Goal: Transaction & Acquisition: Purchase product/service

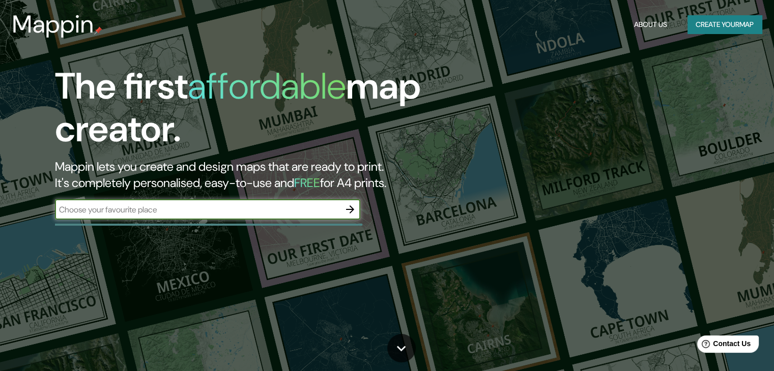
click at [282, 207] on input "text" at bounding box center [197, 210] width 285 height 12
click at [350, 211] on icon "button" at bounding box center [350, 209] width 12 height 12
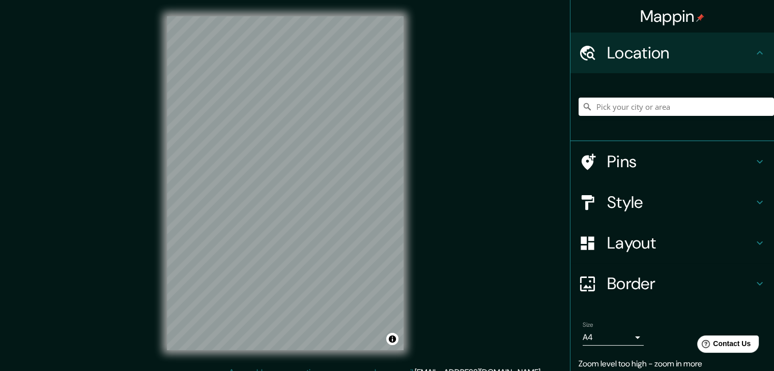
click at [488, 128] on div "Mappin Location Pins Style Layout Border Choose a border. Hint : you can make l…" at bounding box center [387, 191] width 774 height 383
click at [478, 193] on div "Mappin Location Pins Style Layout Border Choose a border. Hint : you can make l…" at bounding box center [387, 191] width 774 height 383
click at [666, 105] on input "Pick your city or area" at bounding box center [675, 107] width 195 height 18
click at [449, 133] on div "Mappin Location [GEOGRAPHIC_DATA], [GEOGRAPHIC_DATA], [GEOGRAPHIC_DATA] Pins St…" at bounding box center [387, 191] width 774 height 383
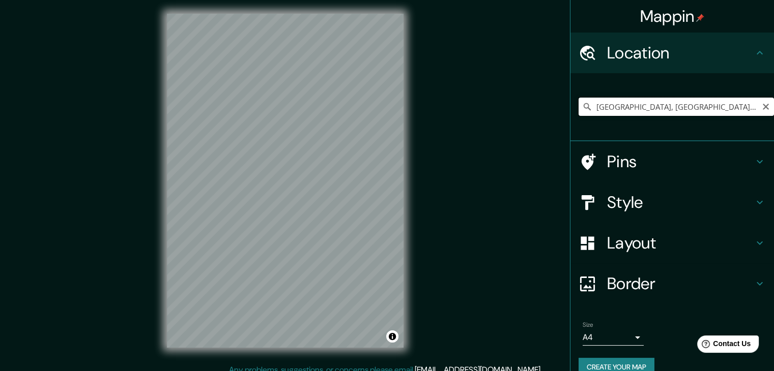
click at [630, 102] on input "[GEOGRAPHIC_DATA], [GEOGRAPHIC_DATA], [GEOGRAPHIC_DATA]" at bounding box center [675, 107] width 195 height 18
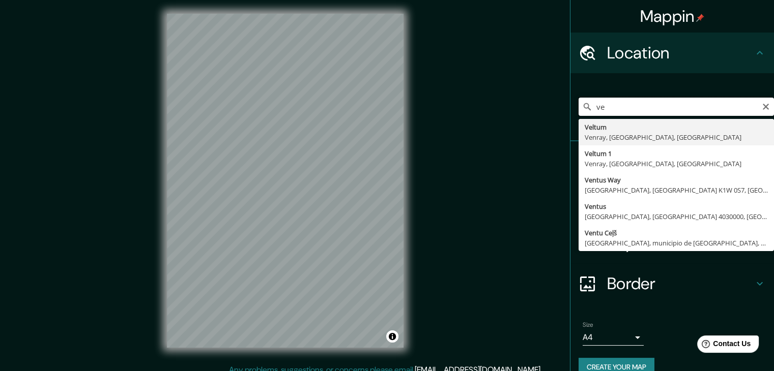
type input "v"
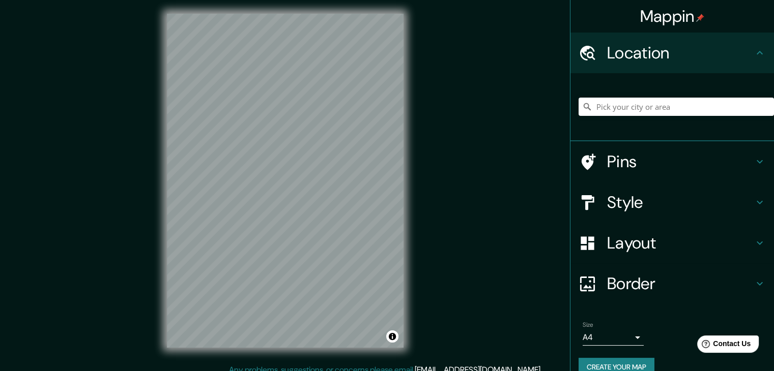
click at [409, 142] on div "© Mapbox © OpenStreetMap Improve this map" at bounding box center [285, 180] width 269 height 367
click at [422, 236] on div "Mappin Location Pins Style Layout Border Choose a border. Hint : you can make l…" at bounding box center [387, 188] width 774 height 383
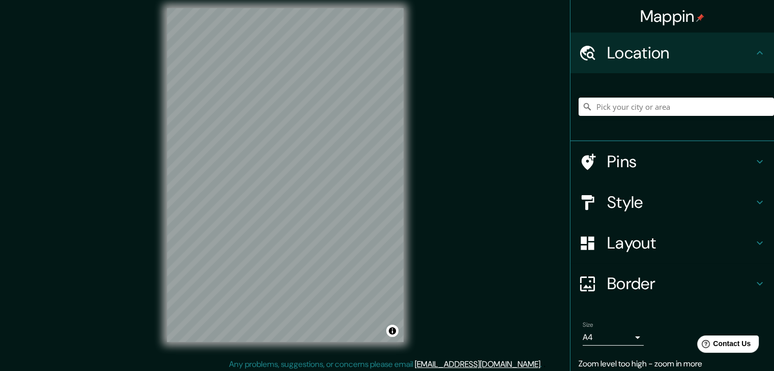
scroll to position [12, 0]
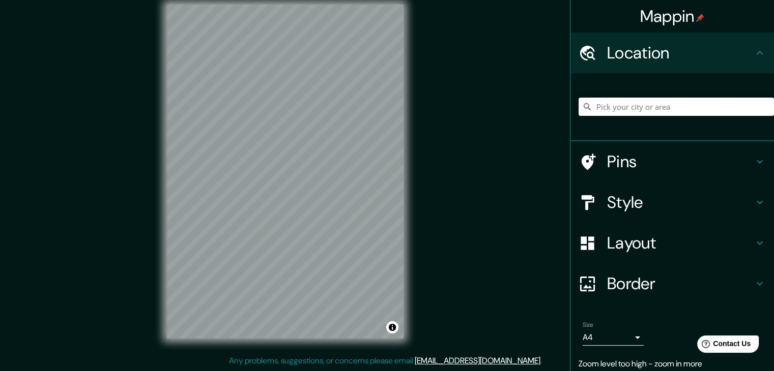
click at [626, 109] on input "Pick your city or area" at bounding box center [675, 107] width 195 height 18
click at [651, 104] on input "[GEOGRAPHIC_DATA]" at bounding box center [675, 107] width 195 height 18
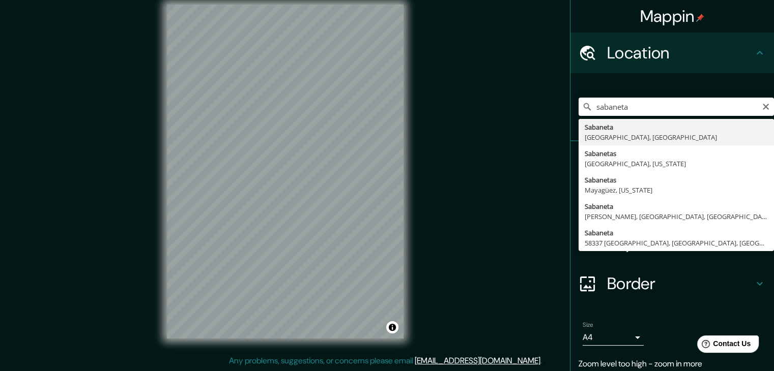
type input "[GEOGRAPHIC_DATA], [GEOGRAPHIC_DATA], [GEOGRAPHIC_DATA]"
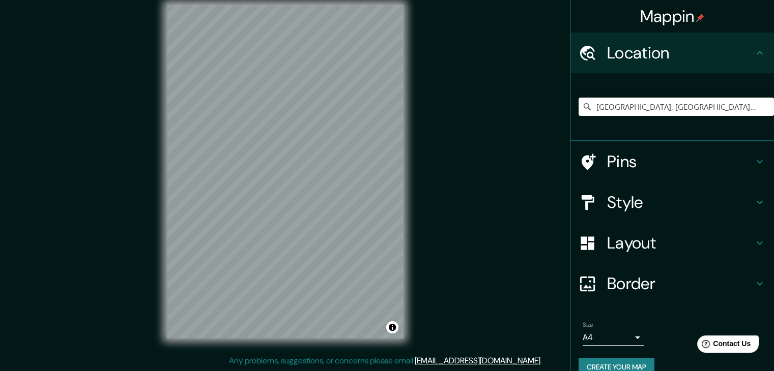
click at [713, 163] on h4 "Pins" at bounding box center [680, 162] width 147 height 20
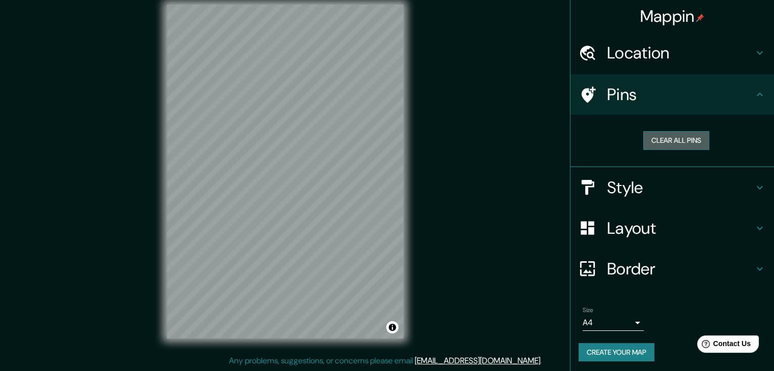
click at [676, 145] on button "Clear all pins" at bounding box center [676, 140] width 66 height 19
click at [612, 93] on h4 "Pins" at bounding box center [680, 94] width 147 height 20
click at [331, 209] on div at bounding box center [331, 212] width 8 height 8
click at [675, 267] on h4 "Border" at bounding box center [680, 269] width 147 height 20
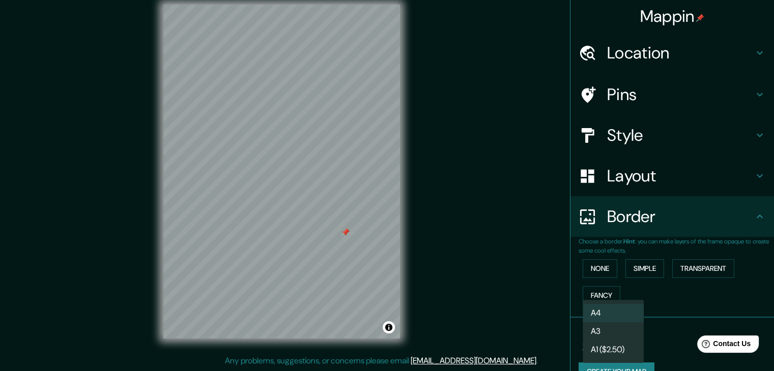
click at [629, 345] on body "Mappin Location [GEOGRAPHIC_DATA], [GEOGRAPHIC_DATA], [GEOGRAPHIC_DATA] Pins St…" at bounding box center [387, 173] width 774 height 371
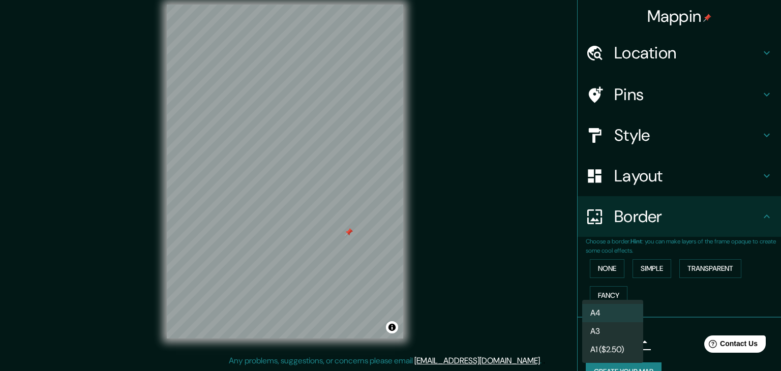
click at [619, 314] on li "A4" at bounding box center [612, 313] width 61 height 18
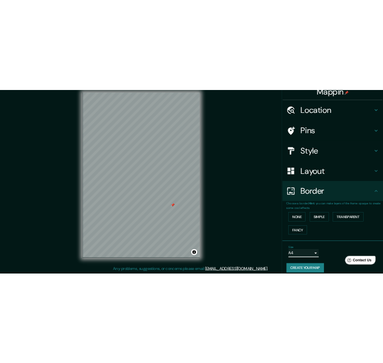
scroll to position [0, 0]
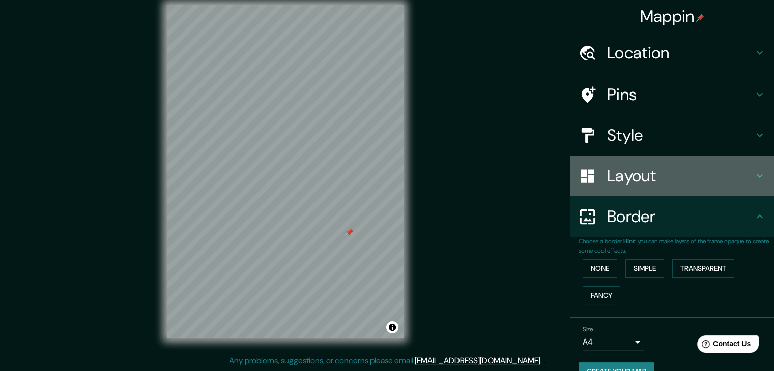
click at [702, 172] on h4 "Layout" at bounding box center [680, 176] width 147 height 20
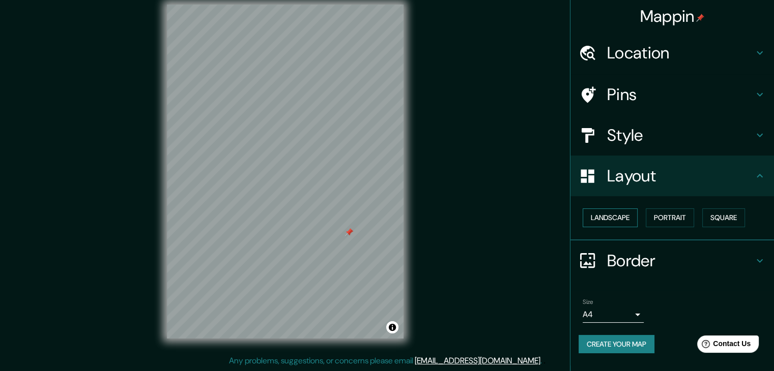
click at [611, 212] on button "Landscape" at bounding box center [609, 218] width 55 height 19
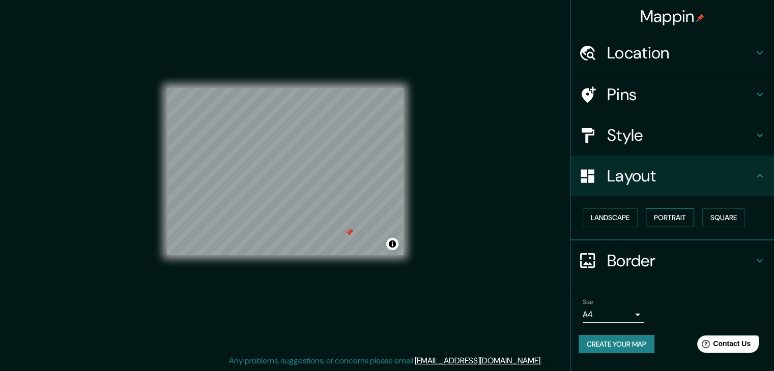
click at [660, 219] on button "Portrait" at bounding box center [670, 218] width 48 height 19
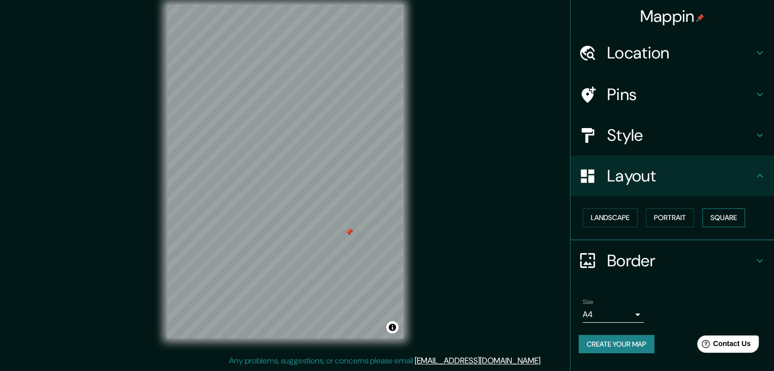
click at [726, 217] on button "Square" at bounding box center [723, 218] width 43 height 19
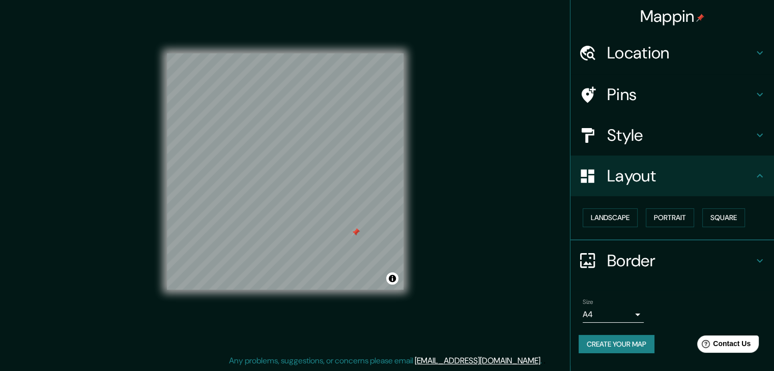
click at [684, 144] on h4 "Style" at bounding box center [680, 135] width 147 height 20
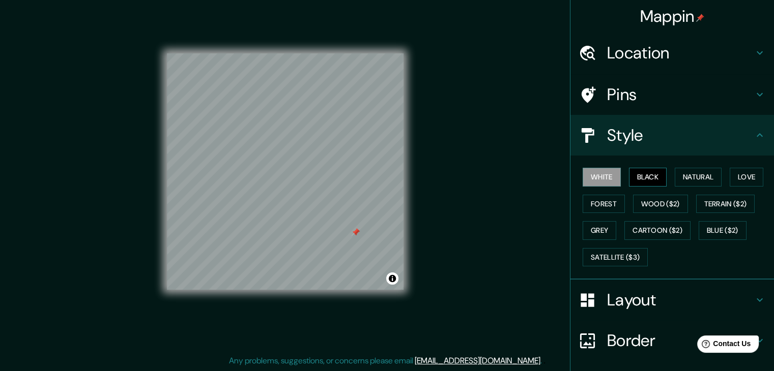
click at [647, 185] on button "Black" at bounding box center [648, 177] width 38 height 19
click at [675, 177] on button "Natural" at bounding box center [698, 177] width 47 height 19
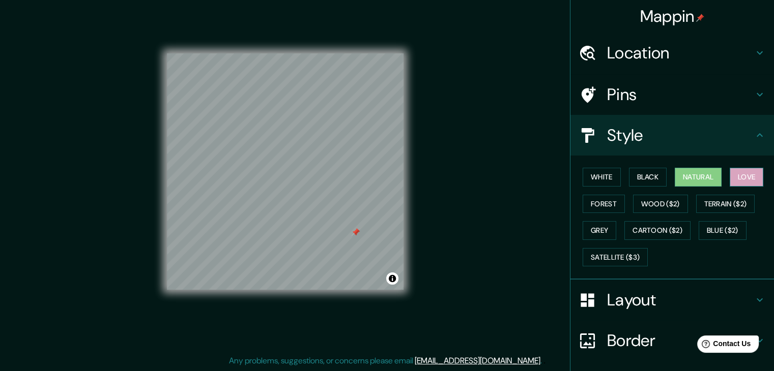
click at [747, 176] on button "Love" at bounding box center [746, 177] width 34 height 19
click at [605, 206] on button "Forest" at bounding box center [603, 204] width 42 height 19
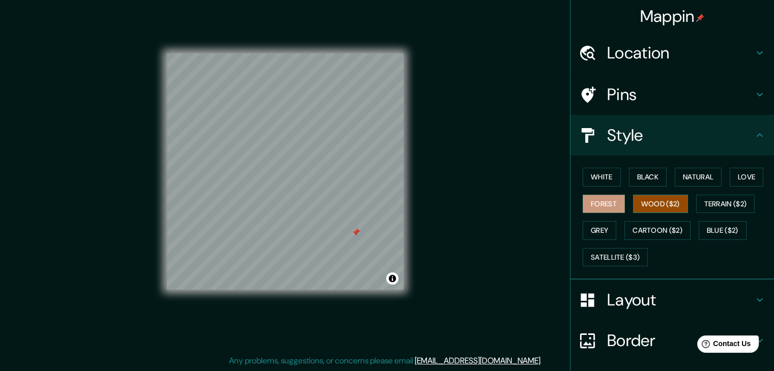
click at [650, 206] on button "Wood ($2)" at bounding box center [660, 204] width 55 height 19
click at [725, 205] on button "Terrain ($2)" at bounding box center [725, 204] width 59 height 19
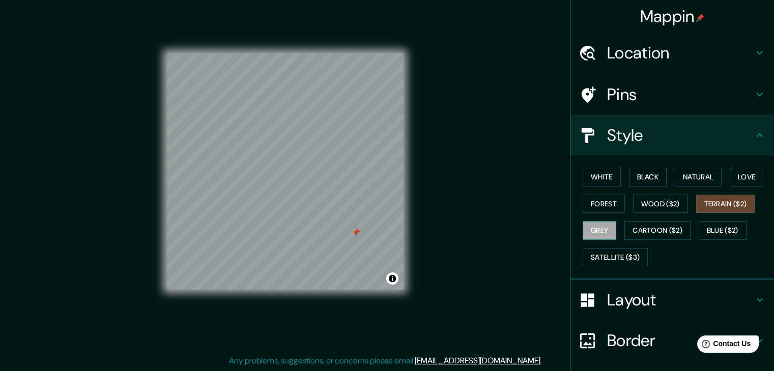
click at [595, 232] on button "Grey" at bounding box center [599, 230] width 34 height 19
click at [608, 261] on button "Satellite ($3)" at bounding box center [614, 257] width 65 height 19
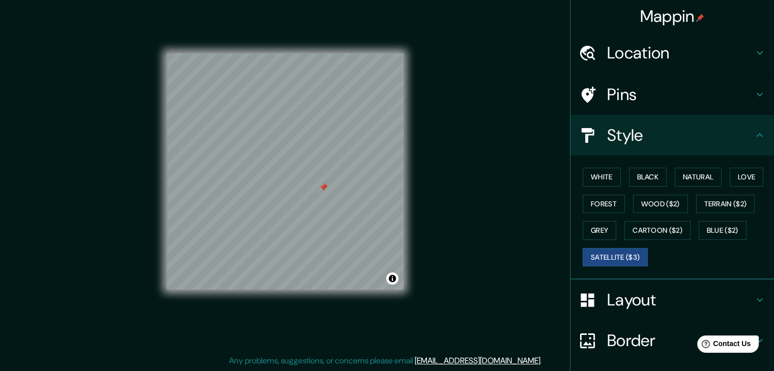
drag, startPoint x: 333, startPoint y: 206, endPoint x: 318, endPoint y: 187, distance: 24.3
click at [319, 187] on div at bounding box center [323, 187] width 8 height 8
click at [658, 84] on h4 "Pins" at bounding box center [680, 94] width 147 height 20
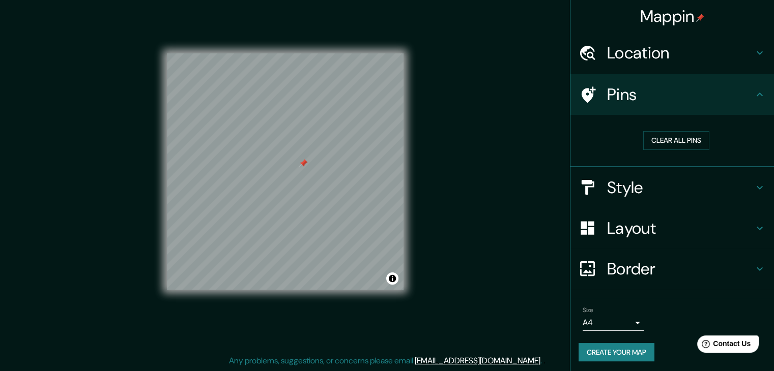
drag, startPoint x: 314, startPoint y: 181, endPoint x: 301, endPoint y: 163, distance: 21.5
click at [303, 165] on div at bounding box center [303, 163] width 8 height 8
click at [300, 159] on div at bounding box center [302, 161] width 8 height 8
click at [302, 161] on div at bounding box center [302, 161] width 8 height 8
click at [704, 184] on h4 "Style" at bounding box center [680, 188] width 147 height 20
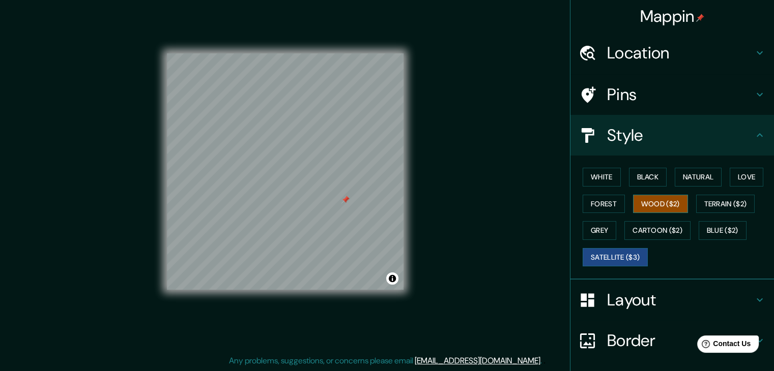
click at [664, 206] on button "Wood ($2)" at bounding box center [660, 204] width 55 height 19
click at [602, 202] on button "Forest" at bounding box center [603, 204] width 42 height 19
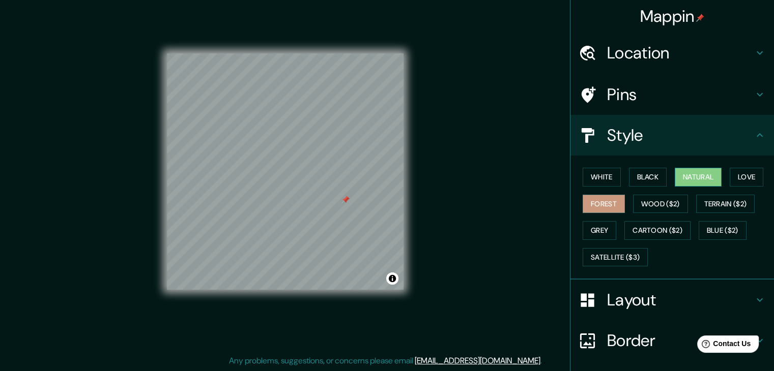
click at [680, 171] on button "Natural" at bounding box center [698, 177] width 47 height 19
